Goal: Task Accomplishment & Management: Manage account settings

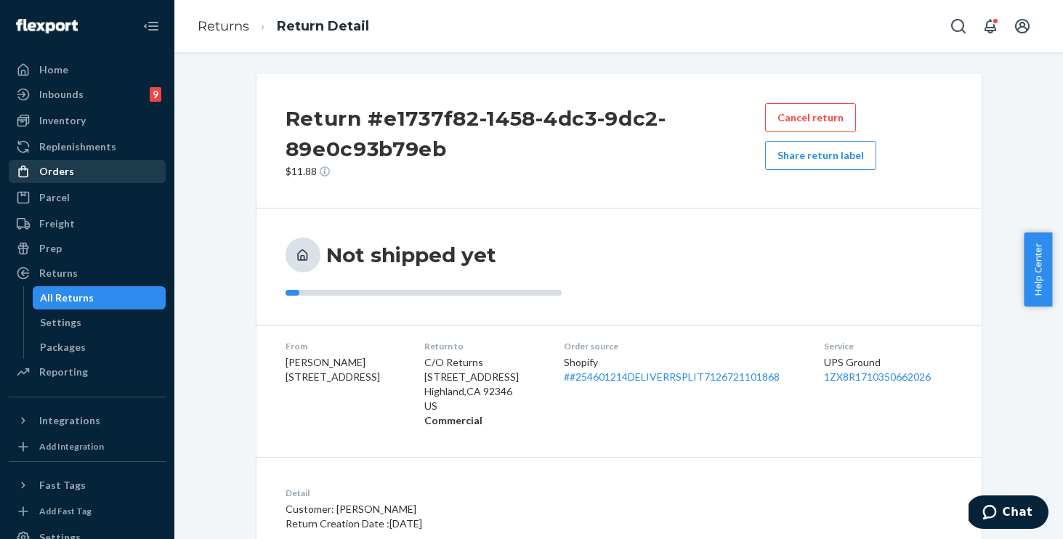
click at [68, 171] on div "Orders" at bounding box center [56, 171] width 35 height 15
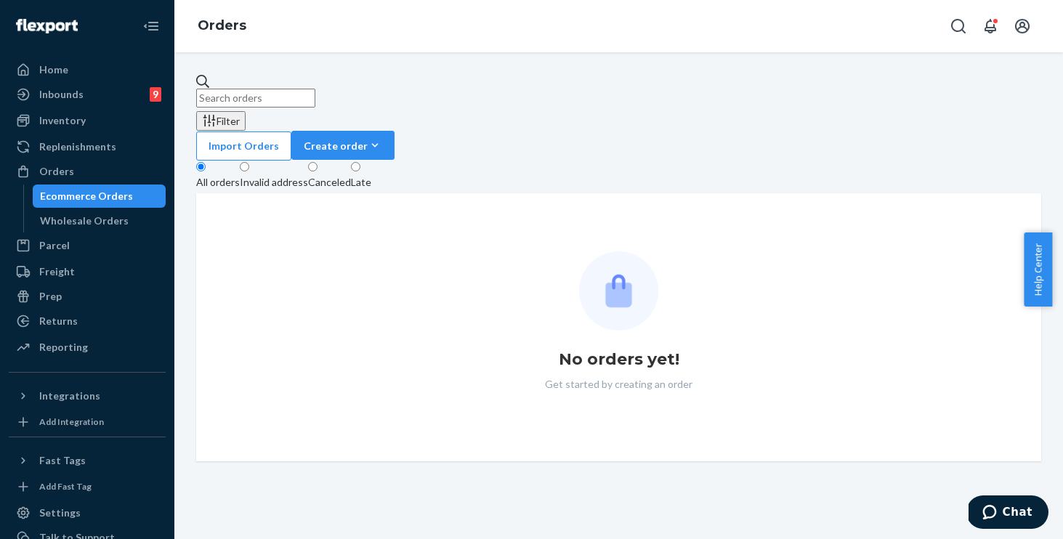
click at [315, 89] on input "text" at bounding box center [255, 98] width 119 height 19
paste input "254566660"
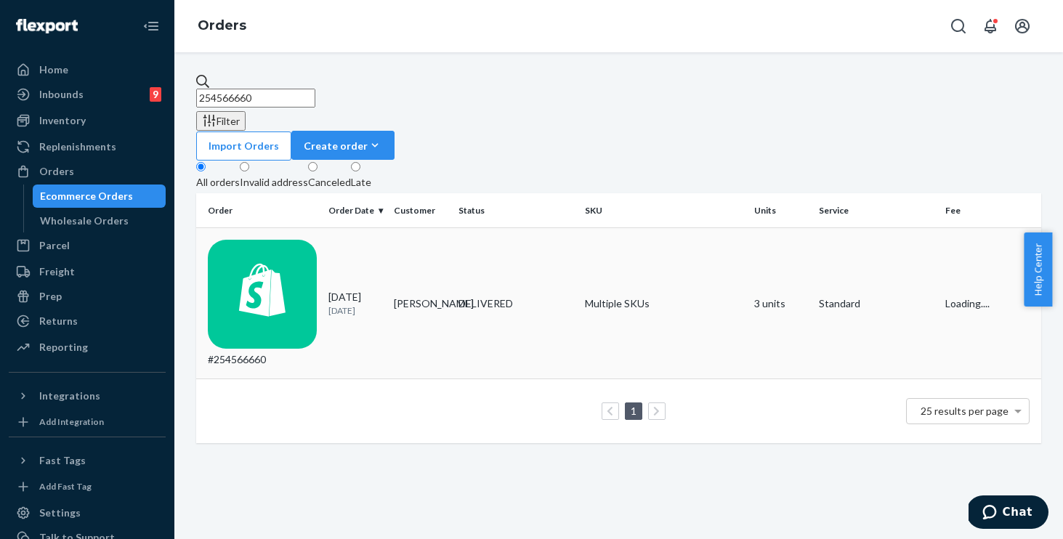
type input "254566660"
click at [673, 228] on td "Multiple SKUs" at bounding box center [663, 303] width 169 height 151
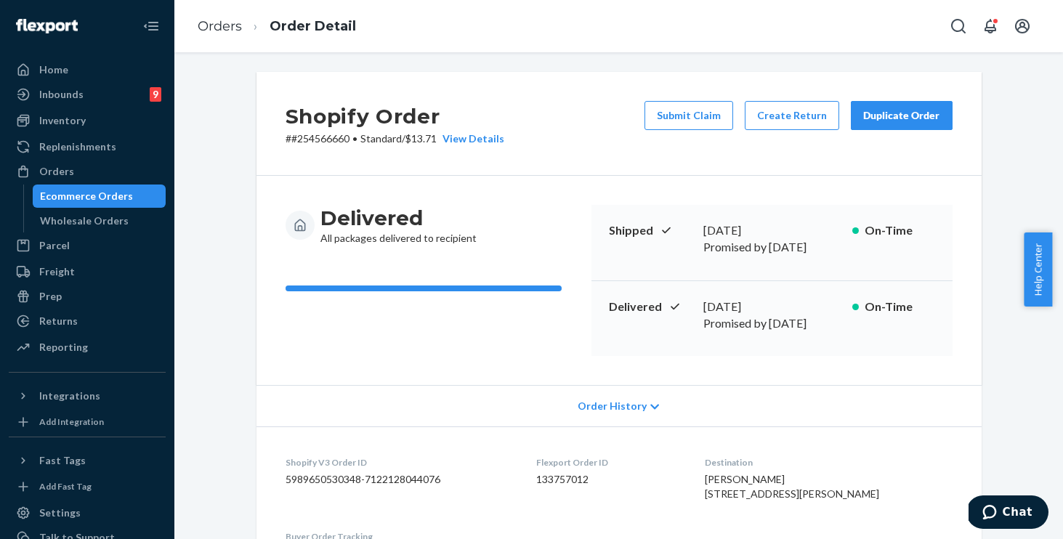
scroll to position [3, 0]
click at [890, 119] on div "Duplicate Order" at bounding box center [901, 115] width 77 height 15
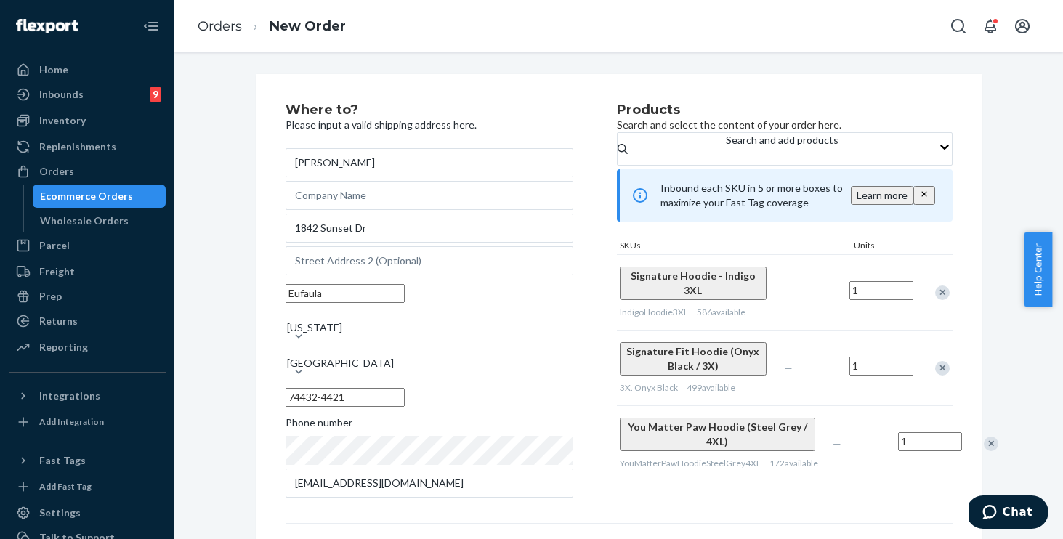
click at [935, 365] on div "Remove Item" at bounding box center [942, 368] width 15 height 15
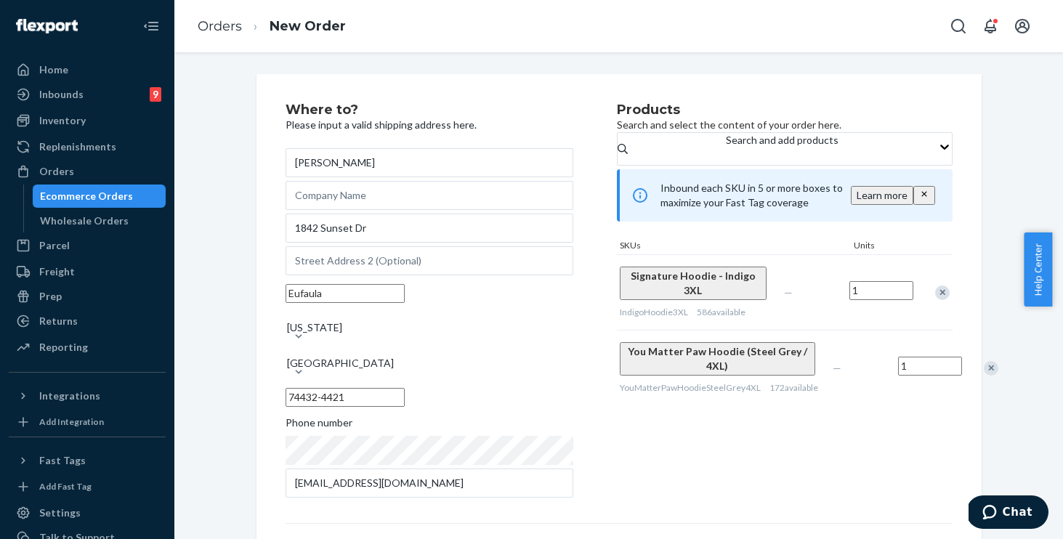
click at [935, 299] on div "Remove Item" at bounding box center [942, 293] width 15 height 15
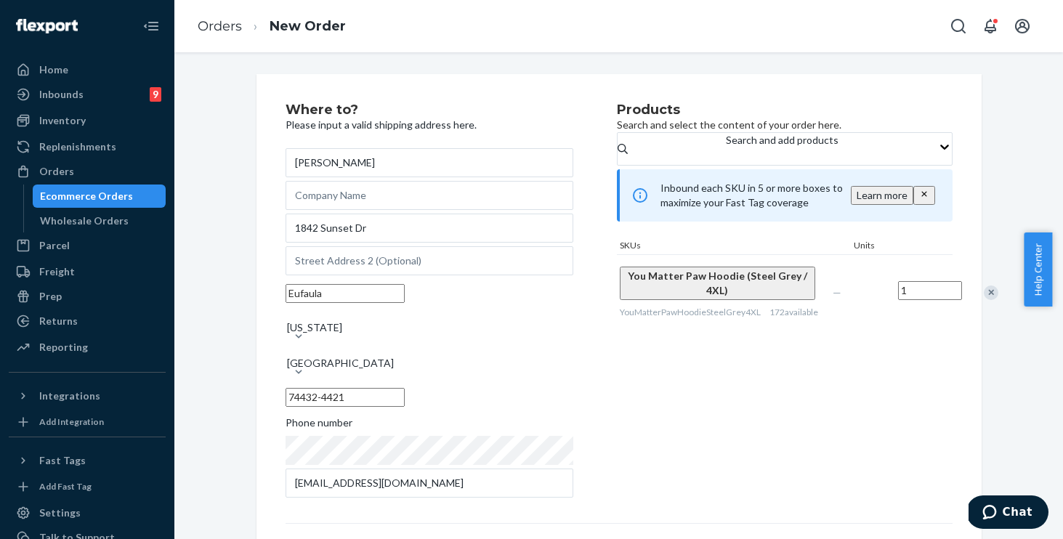
scroll to position [195, 0]
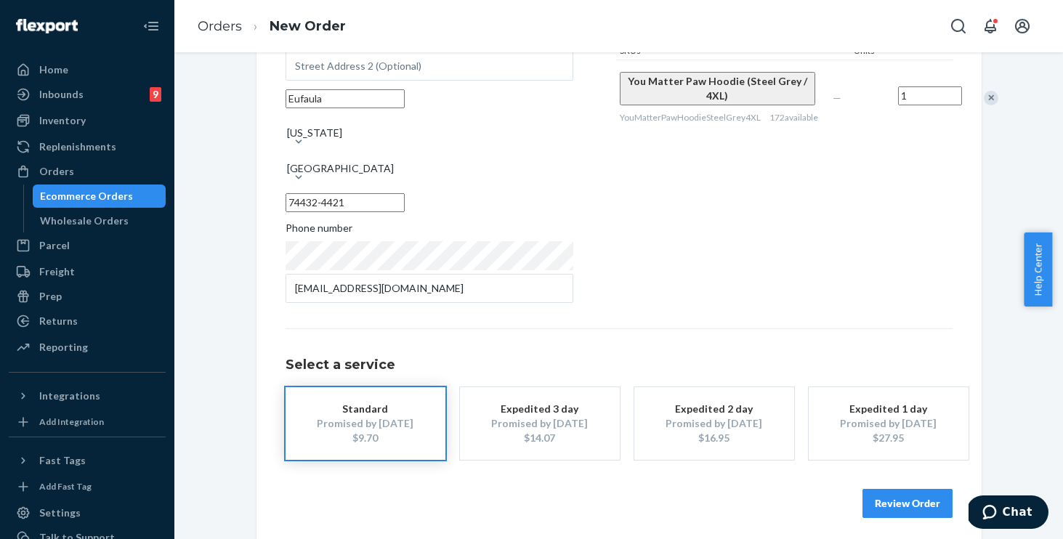
click at [910, 503] on button "Review Order" at bounding box center [907, 503] width 90 height 29
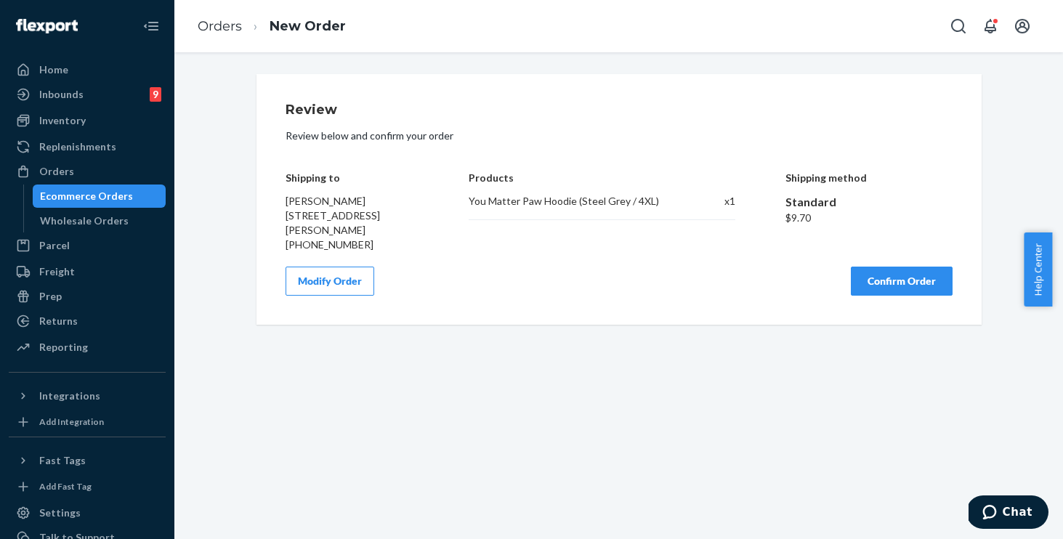
click at [896, 283] on button "Confirm Order" at bounding box center [902, 281] width 102 height 29
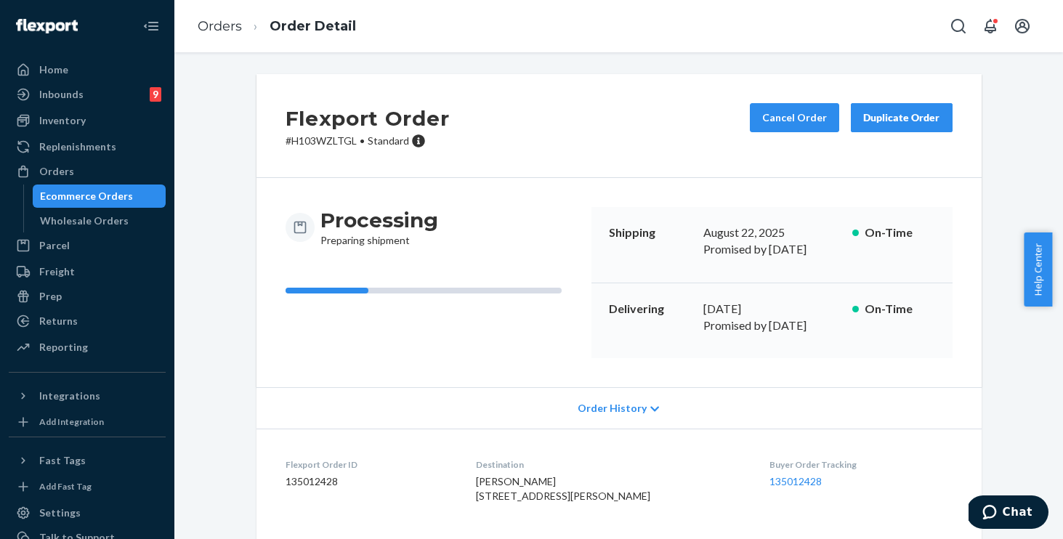
click at [246, 255] on div "Flexport Order # H103WZLTGL • Standard Cancel Order Duplicate Order Processing …" at bounding box center [619, 352] width 747 height 556
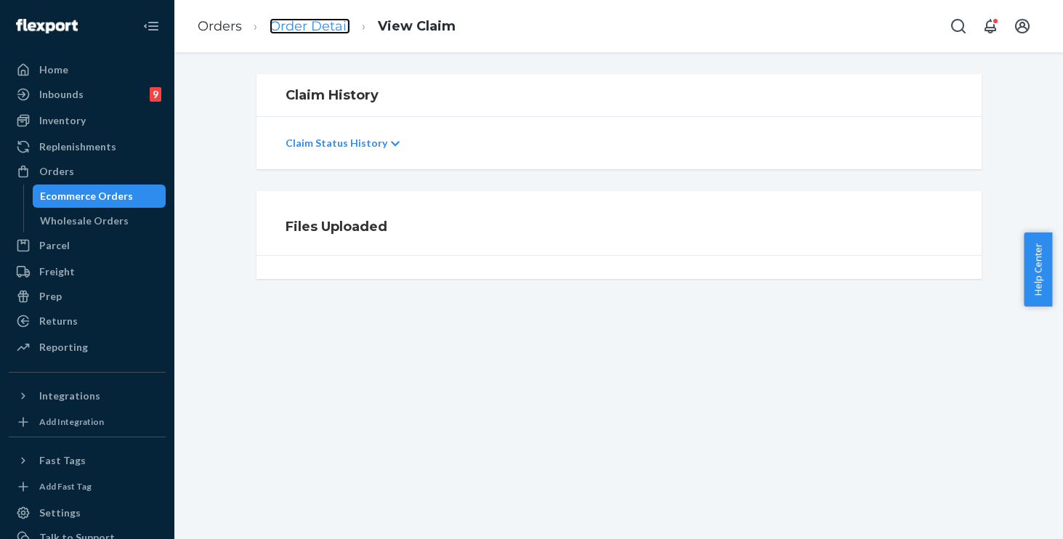
click at [316, 30] on link "Order Detail" at bounding box center [310, 26] width 81 height 16
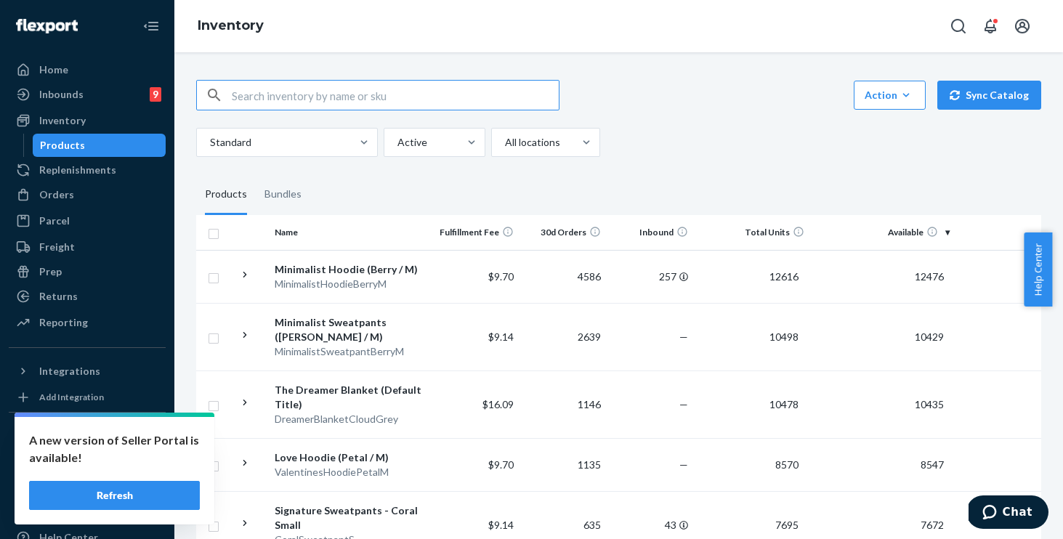
click at [350, 94] on input "text" at bounding box center [395, 95] width 327 height 29
click at [257, 98] on input "DNDTravelHoodieObsidianL" at bounding box center [395, 95] width 327 height 29
click at [292, 96] on input "DND TravelHoodieObsidianL" at bounding box center [395, 95] width 327 height 29
click at [331, 96] on input "DND Travel HoodieObsidianL" at bounding box center [395, 95] width 327 height 29
click at [379, 97] on input "DND Travel Hoodie ObsidianL" at bounding box center [395, 95] width 327 height 29
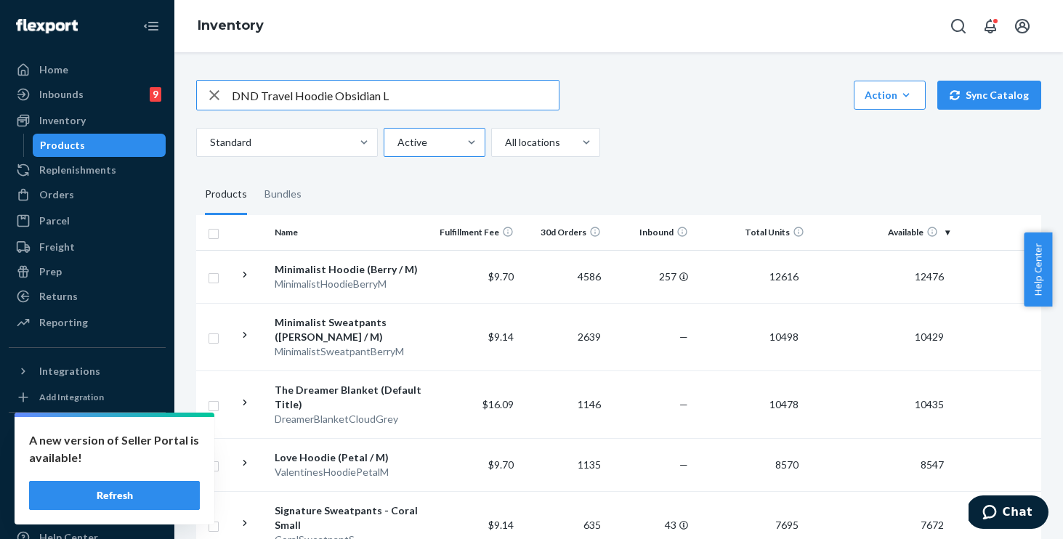
type input "DND Travel Hoodie Obsidian L"
